Goal: Navigation & Orientation: Find specific page/section

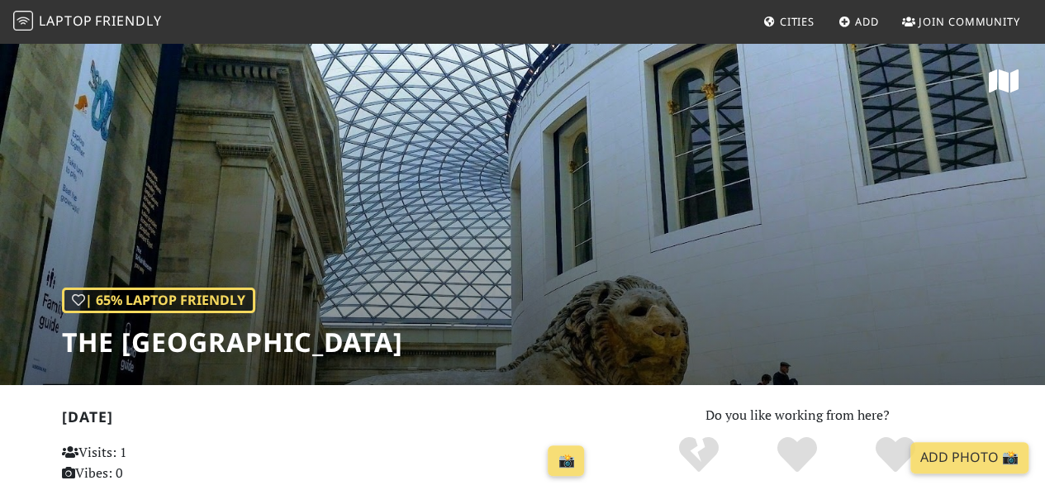
click at [792, 8] on link "Cities" at bounding box center [789, 22] width 64 height 30
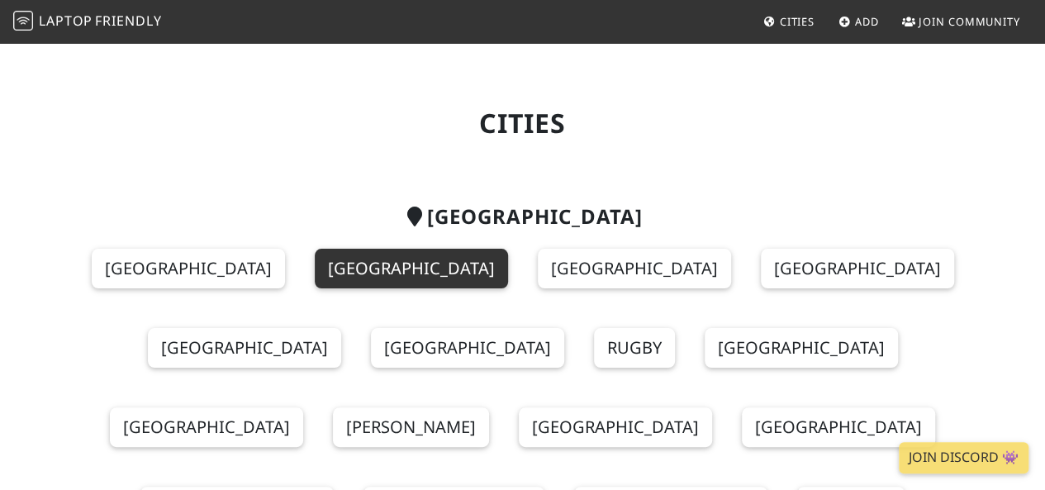
click at [394, 260] on link "London" at bounding box center [411, 269] width 193 height 40
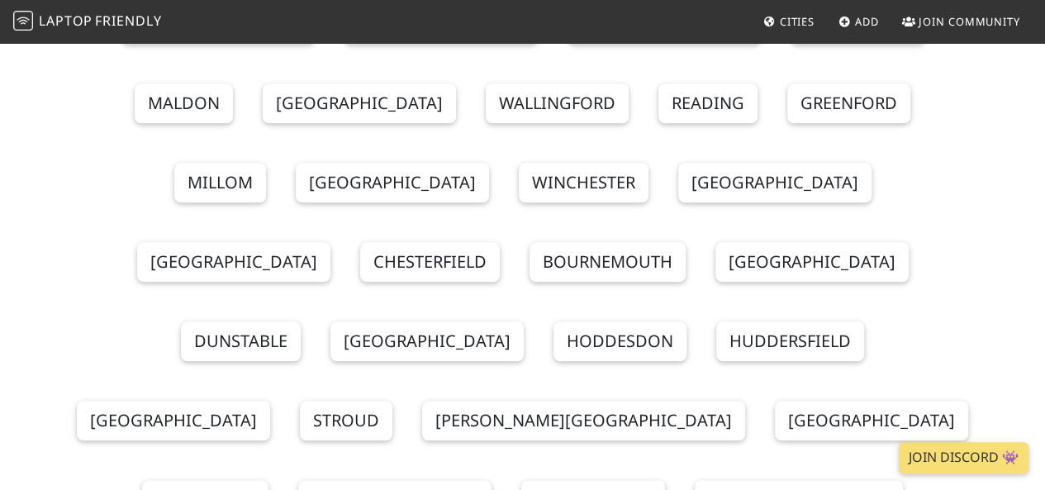
scroll to position [749, 0]
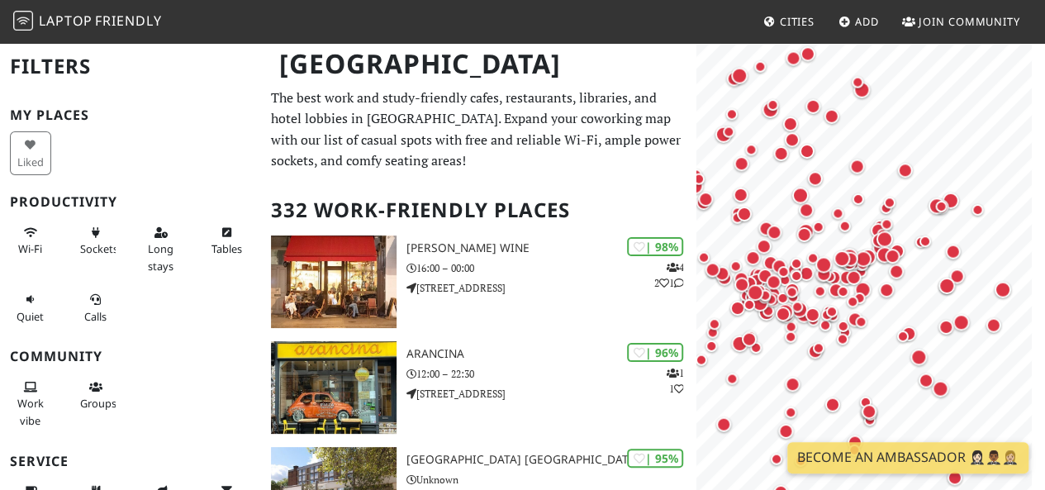
click at [996, 1] on body "Laptop Friendly Cities Add Join Community London Filters My Places Liked Produc…" at bounding box center [522, 245] width 1045 height 490
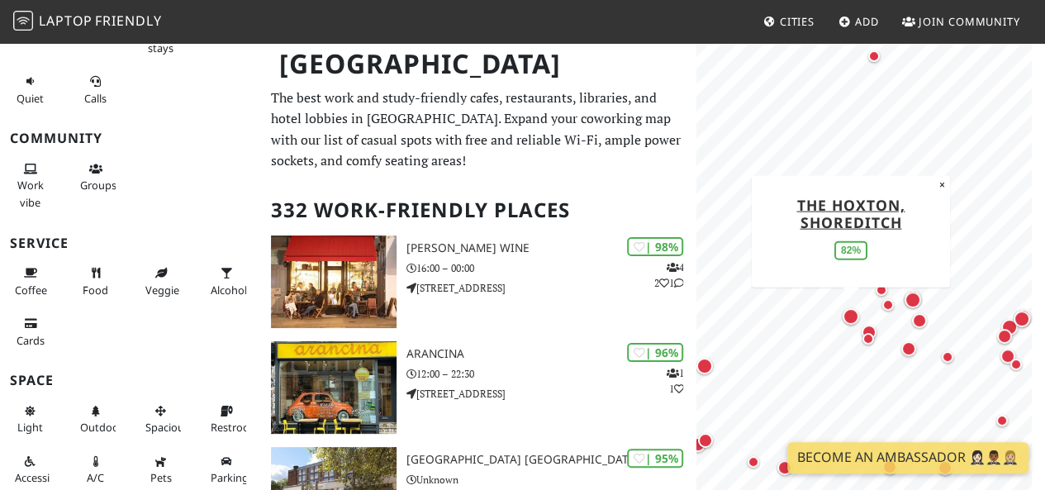
click at [858, 316] on div "Map marker" at bounding box center [851, 316] width 17 height 17
